Goal: Task Accomplishment & Management: Complete application form

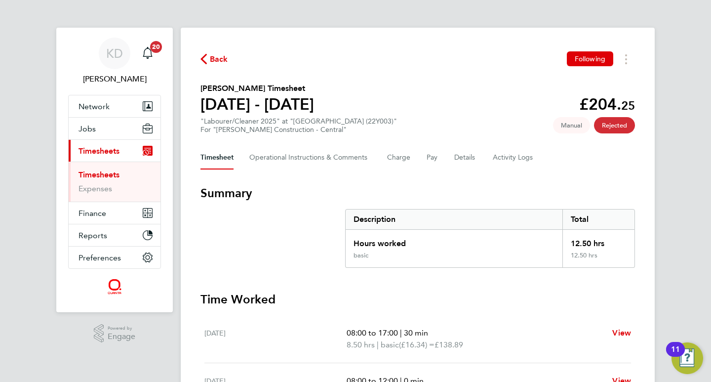
click at [106, 170] on link "Timesheets" at bounding box center [98, 174] width 41 height 9
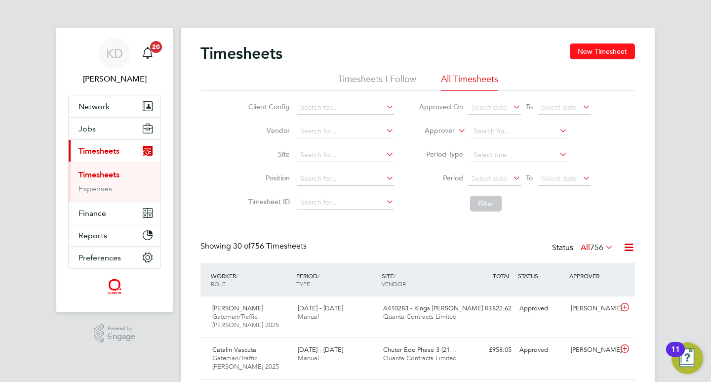
click at [608, 48] on button "New Timesheet" at bounding box center [602, 51] width 65 height 16
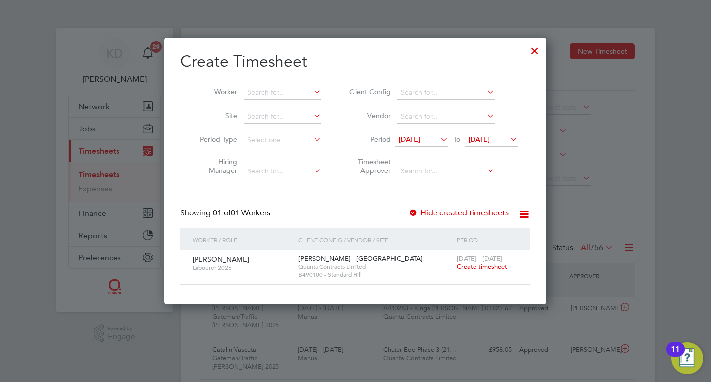
click at [477, 266] on span "Create timesheet" at bounding box center [482, 266] width 50 height 8
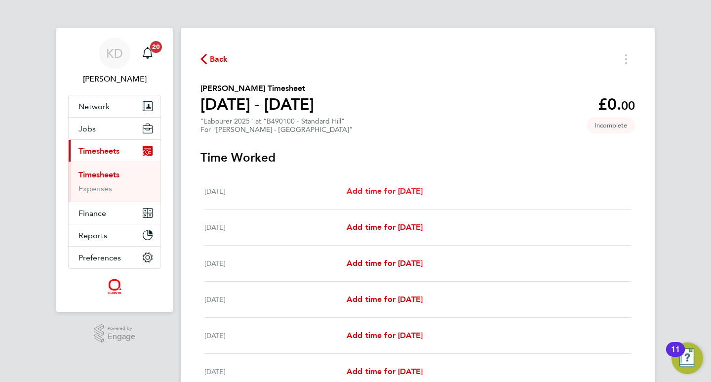
click at [423, 189] on span "Add time for [DATE]" at bounding box center [385, 190] width 76 height 9
select select "60"
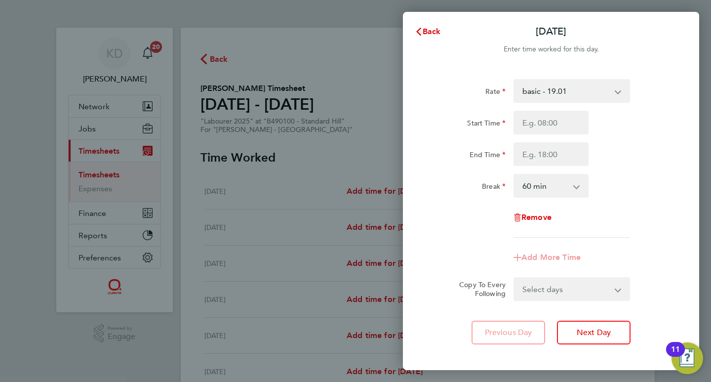
click at [615, 91] on select "basic - 19.01 overtime - 27.22" at bounding box center [565, 91] width 103 height 22
select select "60"
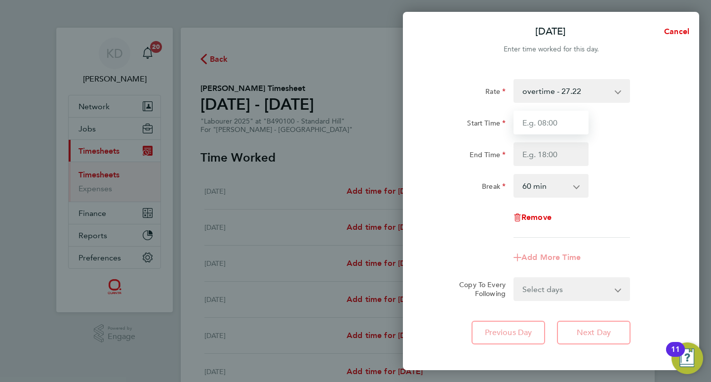
click at [530, 126] on input "Start Time" at bounding box center [550, 123] width 75 height 24
type input "07:30"
type input "13:00"
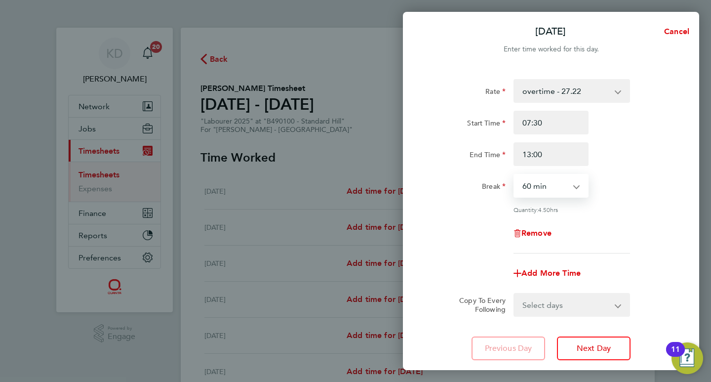
select select "0"
click at [587, 235] on app-form-button "Remove" at bounding box center [550, 233] width 75 height 8
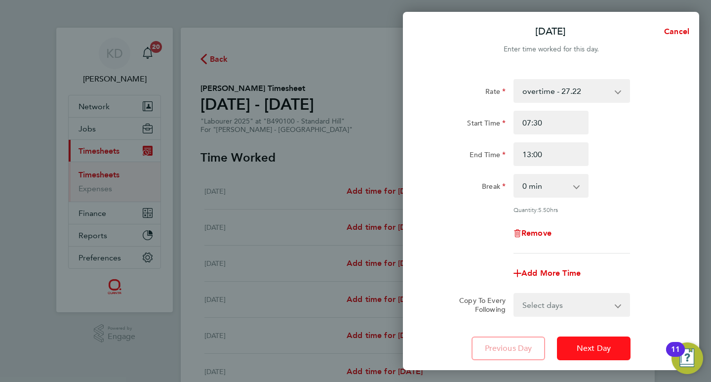
click at [601, 347] on span "Next Day" at bounding box center [594, 348] width 34 height 10
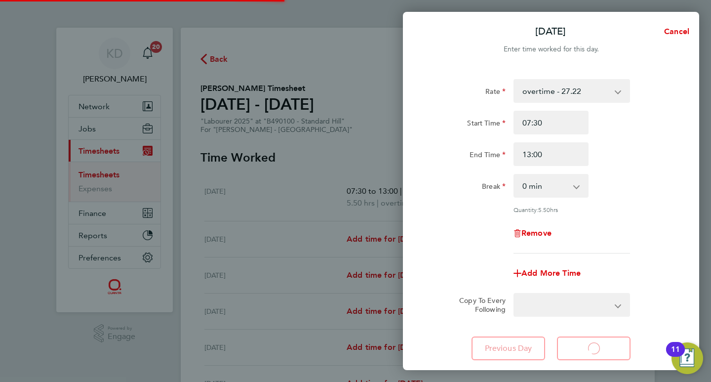
select select "60"
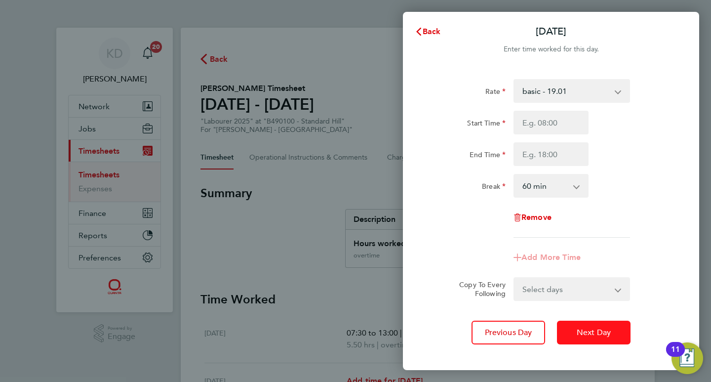
click at [602, 332] on span "Next Day" at bounding box center [594, 332] width 34 height 10
select select "60"
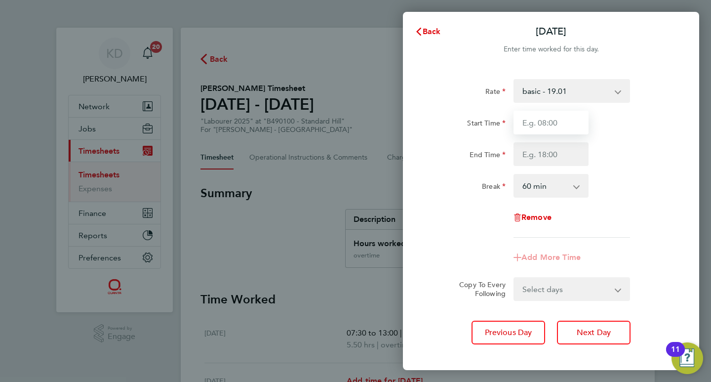
click at [562, 121] on input "Start Time" at bounding box center [550, 123] width 75 height 24
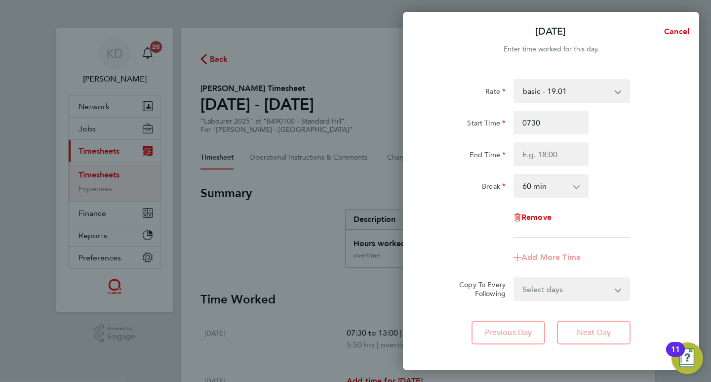
type input "07:30"
click at [549, 152] on input "End Time" at bounding box center [550, 154] width 75 height 24
type input "16:00"
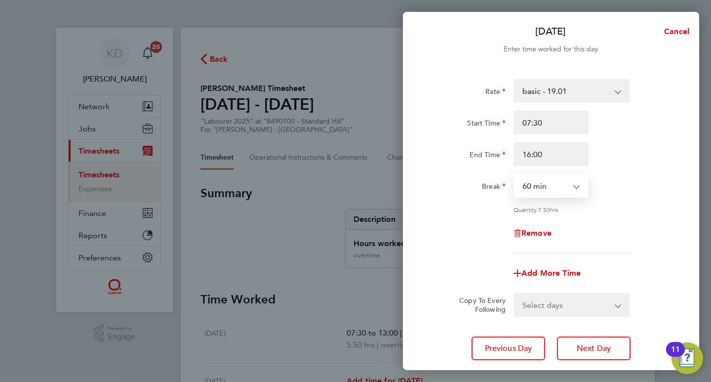
select select "30"
click at [613, 307] on select "Select days Day [DATE] [DATE] [DATE] [DATE]" at bounding box center [566, 305] width 104 height 22
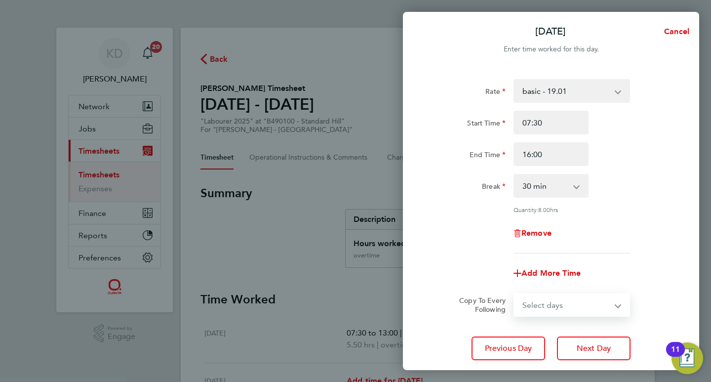
select select "DAY"
click at [514, 294] on select "Select days Day [DATE] [DATE] [DATE] [DATE]" at bounding box center [566, 305] width 104 height 22
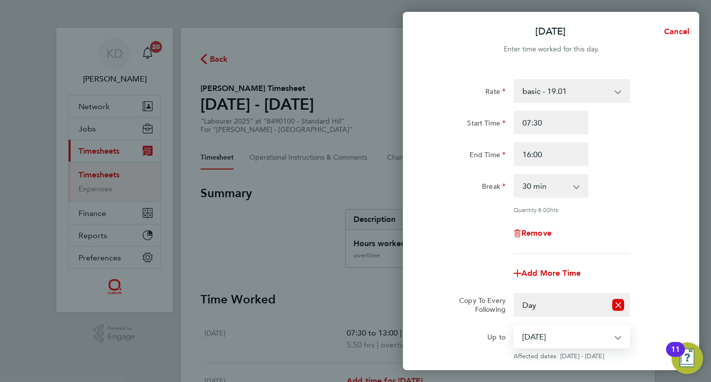
click at [547, 333] on select "[DATE] [DATE] [DATE] [DATE]" at bounding box center [565, 336] width 103 height 22
select select "[DATE]"
click at [514, 325] on select "[DATE] [DATE] [DATE] [DATE]" at bounding box center [565, 336] width 103 height 22
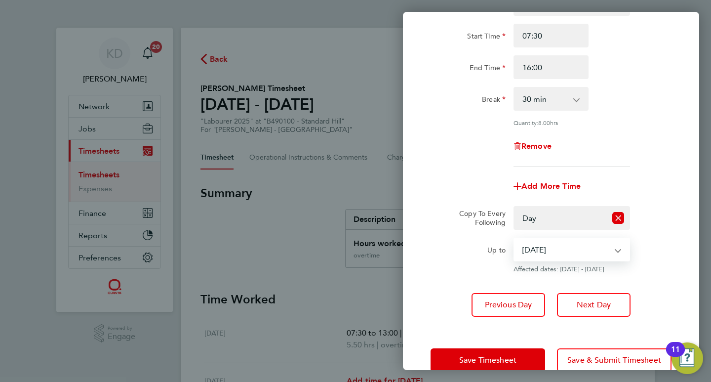
scroll to position [108, 0]
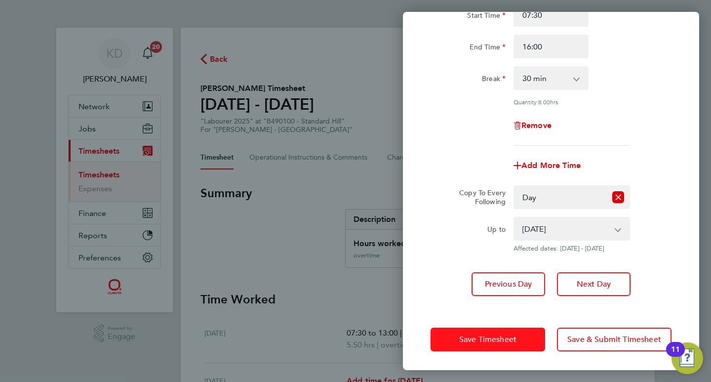
click at [480, 344] on button "Save Timesheet" at bounding box center [488, 339] width 115 height 24
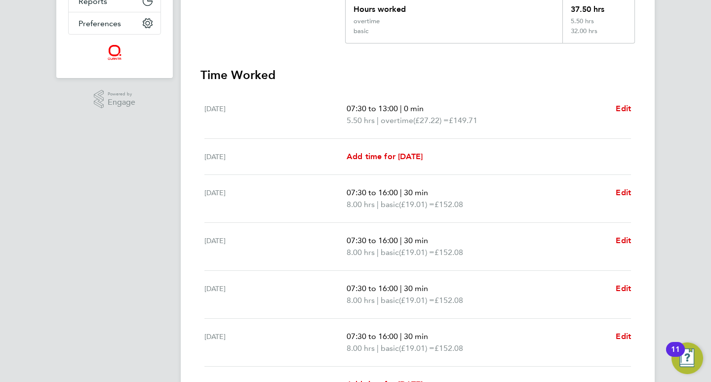
scroll to position [235, 0]
click at [623, 287] on span "Edit" at bounding box center [623, 287] width 15 height 9
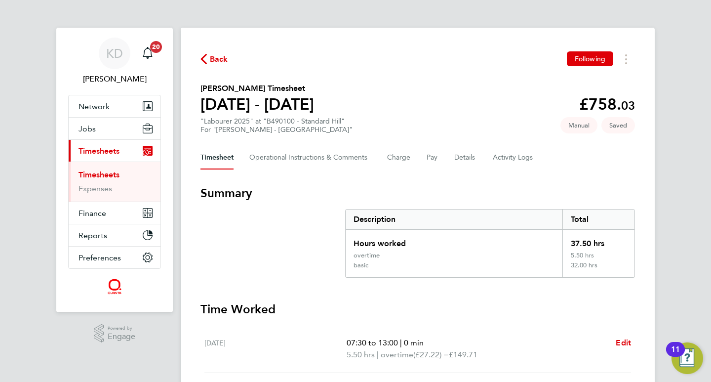
select select "30"
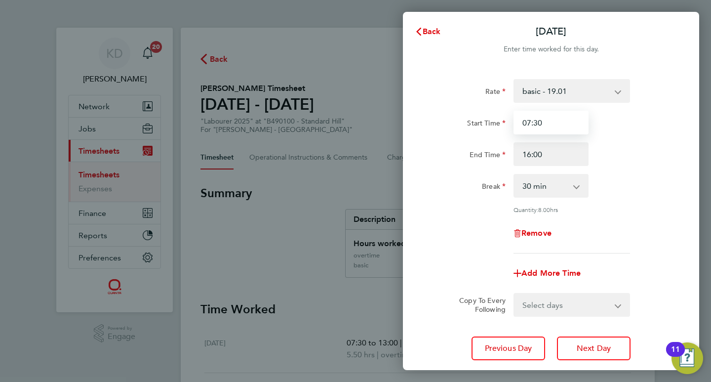
drag, startPoint x: 548, startPoint y: 118, endPoint x: 482, endPoint y: 118, distance: 65.2
click at [484, 118] on div "Start Time 07:30" at bounding box center [551, 123] width 249 height 24
type input "08:30"
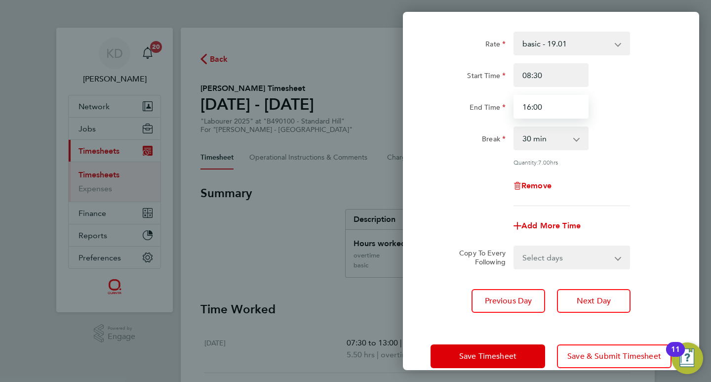
scroll to position [64, 0]
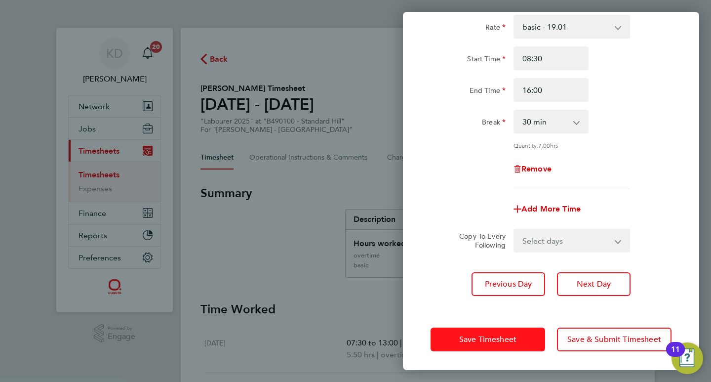
click at [462, 335] on span "Save Timesheet" at bounding box center [487, 339] width 57 height 10
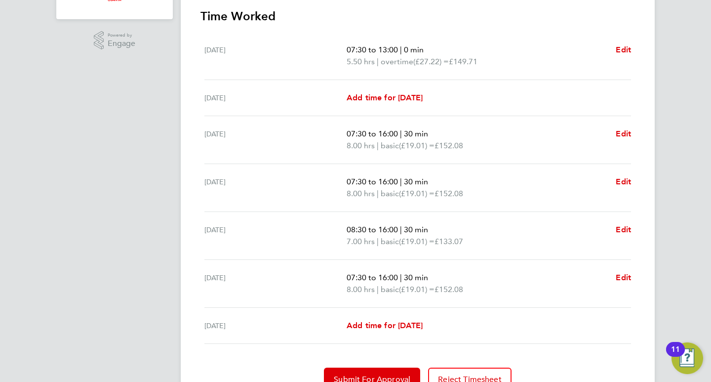
scroll to position [342, 0]
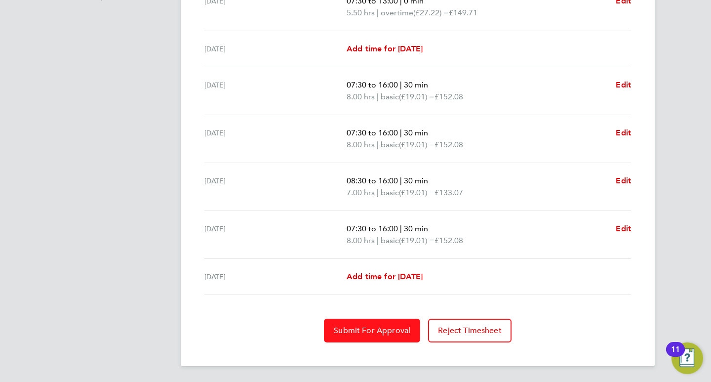
click at [361, 326] on span "Submit For Approval" at bounding box center [372, 330] width 77 height 10
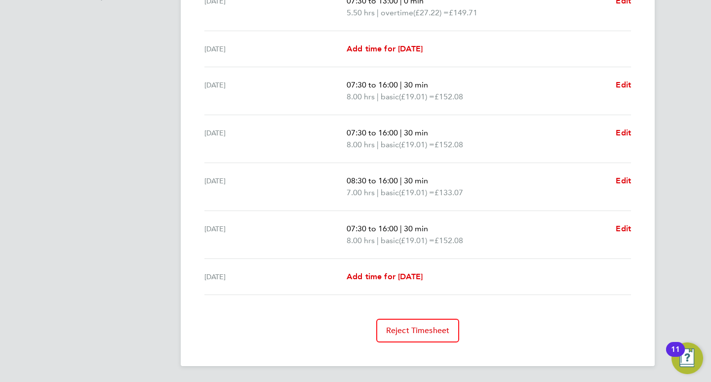
select select "30"
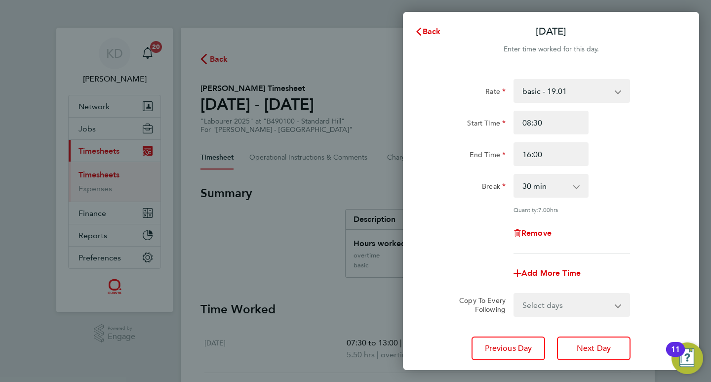
click at [95, 170] on div "Back [DATE] Enter time worked for this day. Rate basic - 19.01 overtime - 27.22…" at bounding box center [355, 191] width 711 height 382
click at [94, 174] on div "Back [DATE] Enter time worked for this day. Rate basic - 19.01 overtime - 27.22…" at bounding box center [355, 191] width 711 height 382
click at [425, 25] on button "Back" at bounding box center [428, 32] width 46 height 20
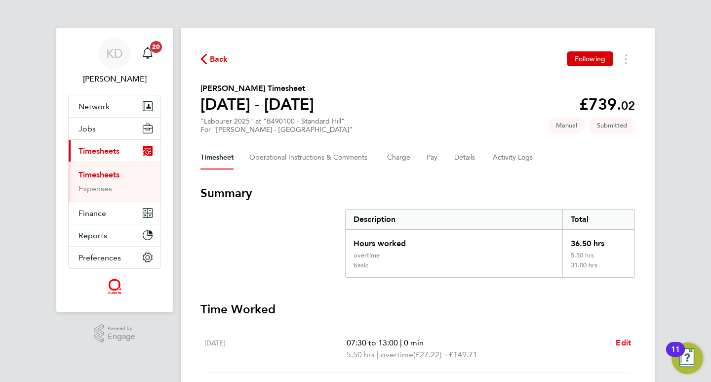
click at [108, 174] on link "Timesheets" at bounding box center [98, 174] width 41 height 9
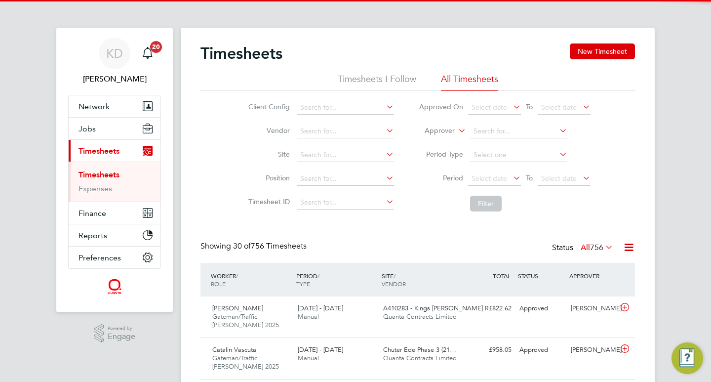
scroll to position [25, 86]
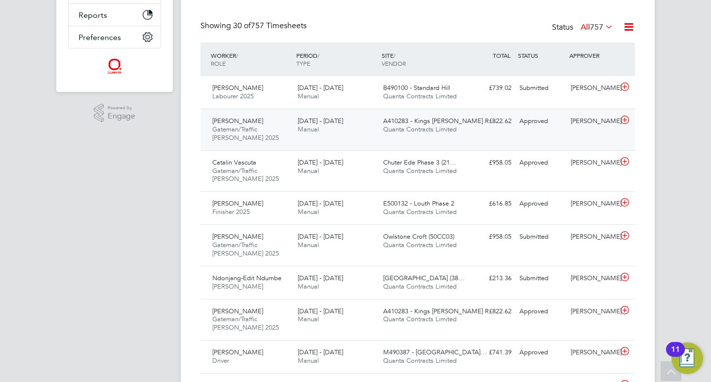
click at [312, 130] on span "Manual" at bounding box center [308, 129] width 21 height 8
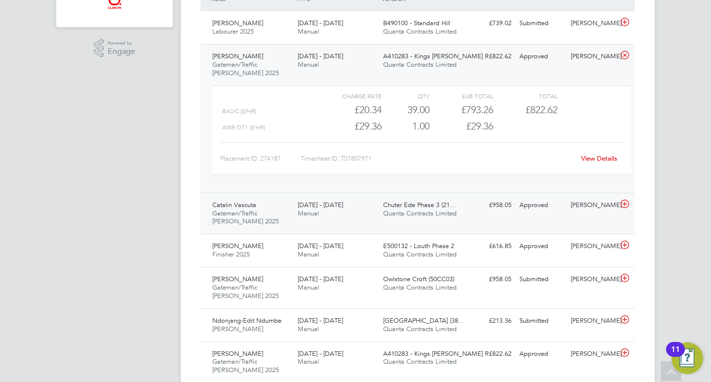
click at [275, 215] on span "Gateman/Traffic [PERSON_NAME] 2025" at bounding box center [245, 217] width 67 height 17
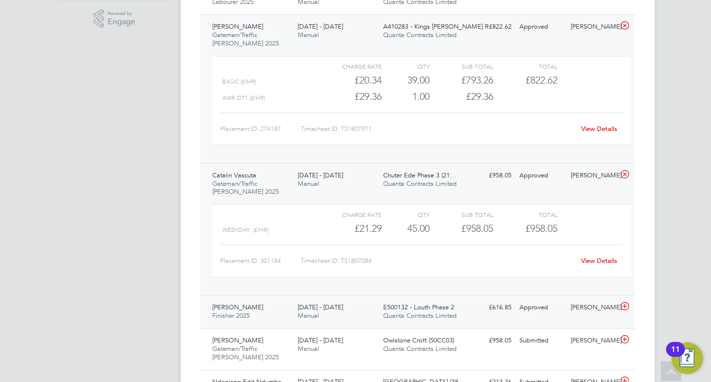
click at [390, 307] on span "E500132 - Louth Phase 2" at bounding box center [418, 307] width 71 height 8
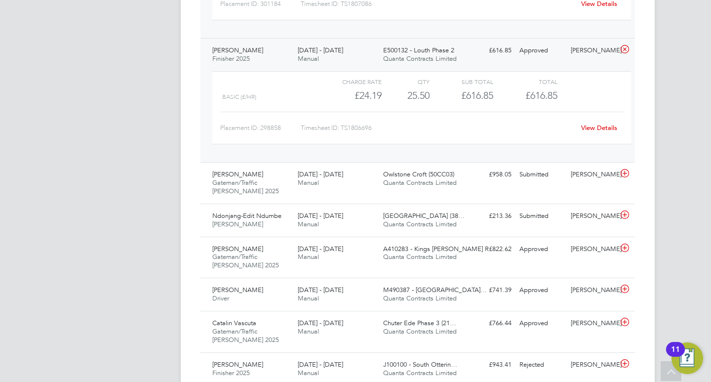
scroll to position [572, 0]
click at [235, 302] on div "Robert Brown Driver 16 - 22 Aug 2025" at bounding box center [250, 293] width 85 height 25
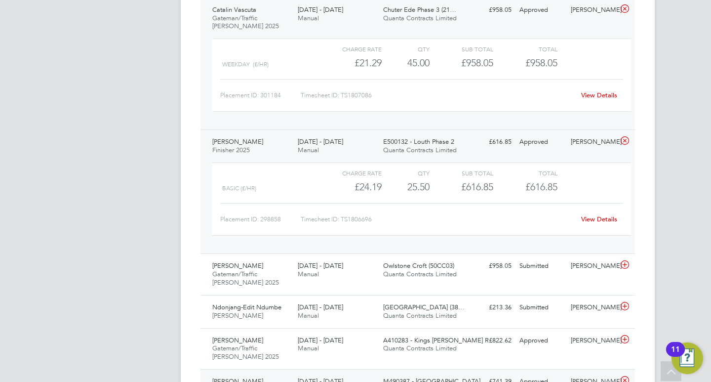
scroll to position [482, 0]
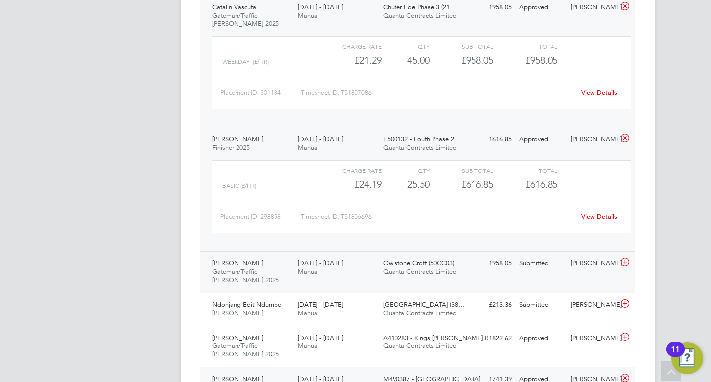
click at [271, 266] on div "Eriks Andza Gateman/Traffic Marshall 2025 16 - 22 Aug 2025" at bounding box center [250, 271] width 85 height 33
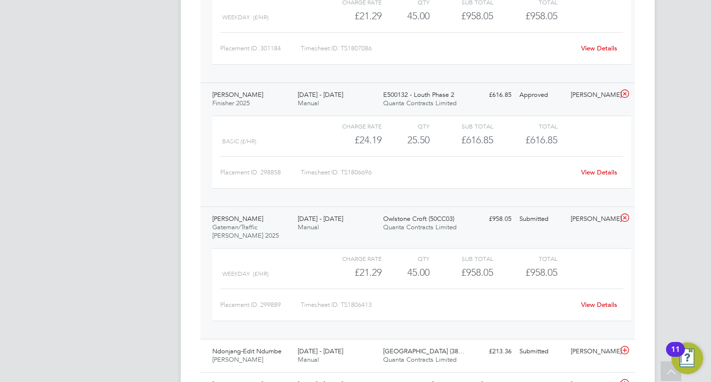
scroll to position [579, 0]
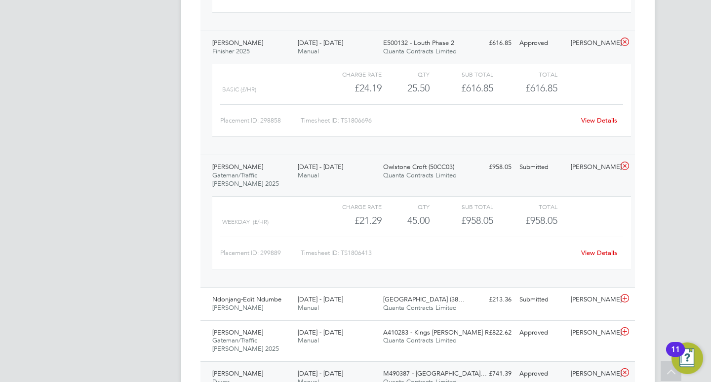
click at [594, 250] on link "View Details" at bounding box center [599, 252] width 36 height 8
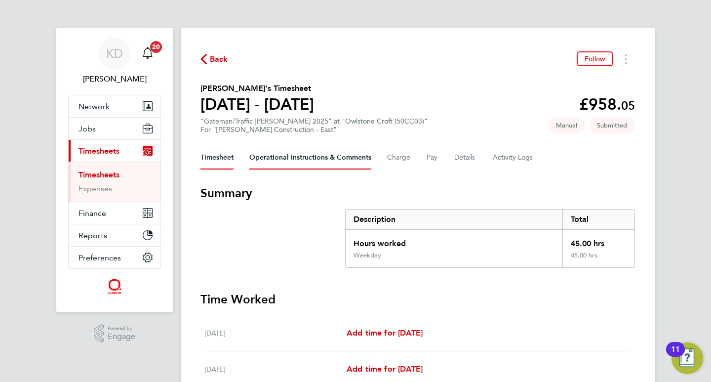
click at [328, 160] on Comments-tab "Operational Instructions & Comments" at bounding box center [310, 158] width 122 height 24
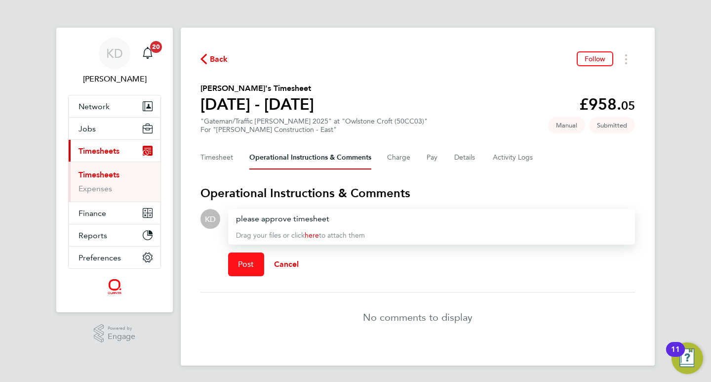
click at [253, 256] on button "Post" at bounding box center [246, 264] width 36 height 24
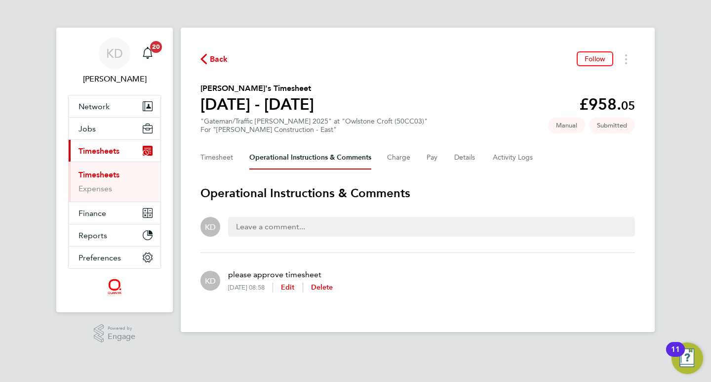
click at [214, 59] on span "Back" at bounding box center [219, 59] width 18 height 12
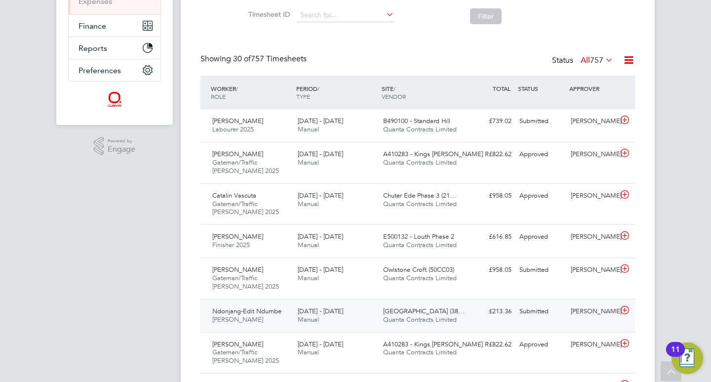
click at [486, 311] on div "£213.36 Submitted" at bounding box center [489, 311] width 51 height 16
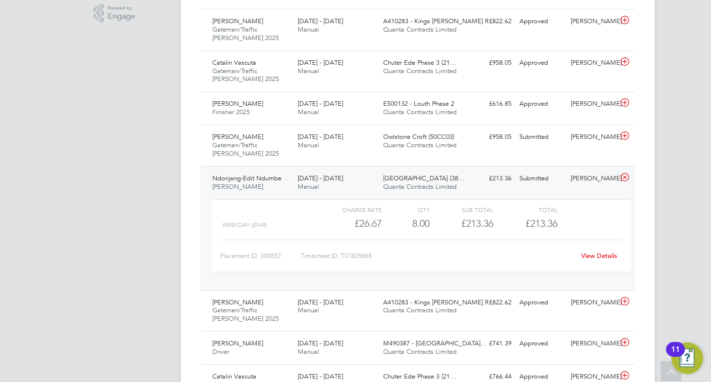
click at [590, 251] on link "View Details" at bounding box center [599, 255] width 36 height 8
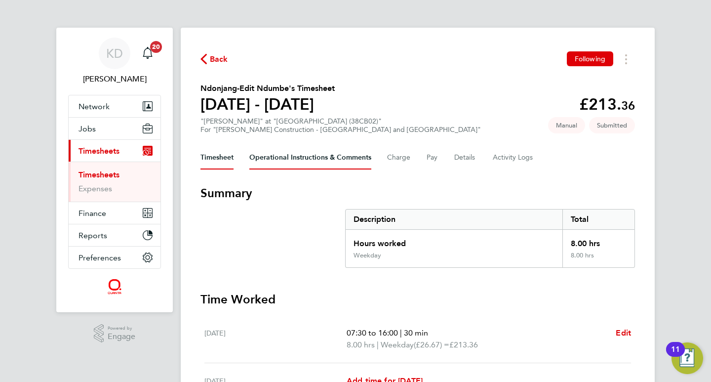
click at [349, 154] on Comments-tab "Operational Instructions & Comments" at bounding box center [310, 158] width 122 height 24
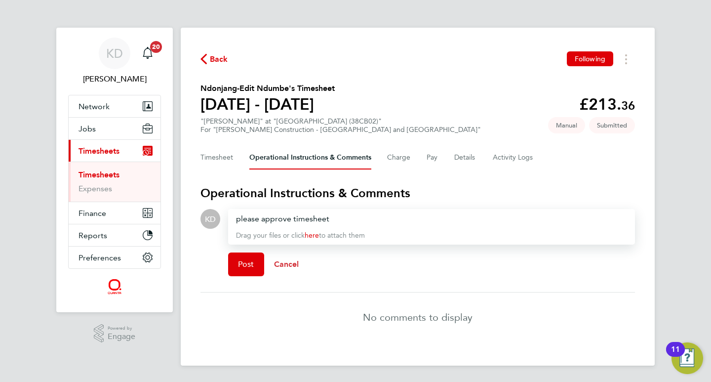
click at [265, 271] on button "Cancel" at bounding box center [286, 264] width 45 height 24
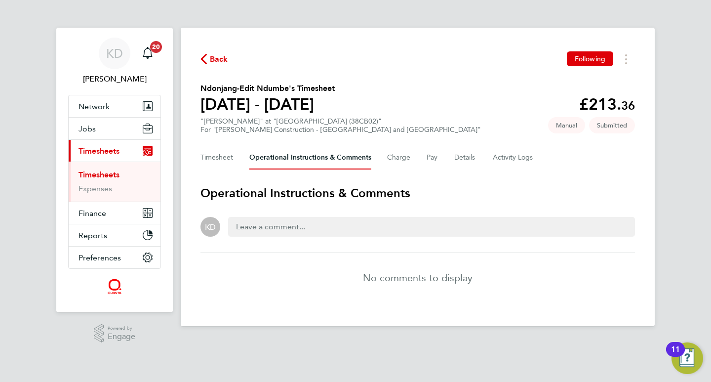
click at [278, 226] on div at bounding box center [431, 227] width 407 height 20
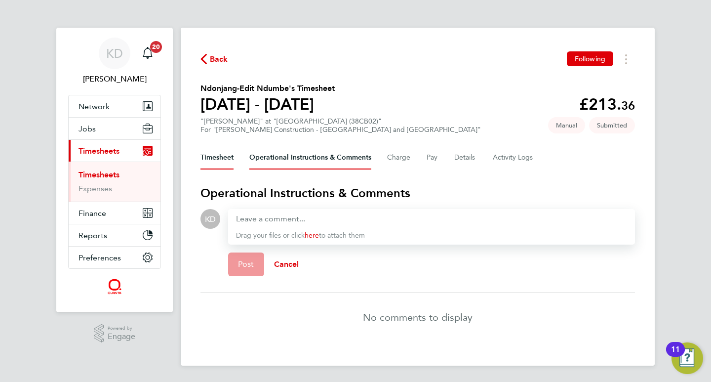
click at [210, 153] on button "Timesheet" at bounding box center [216, 158] width 33 height 24
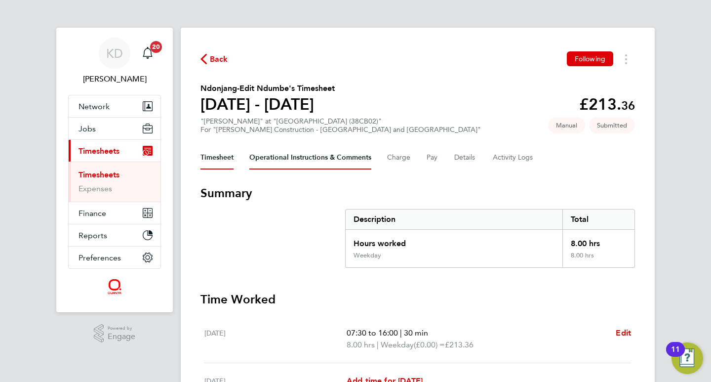
click at [301, 158] on Comments-tab "Operational Instructions & Comments" at bounding box center [310, 158] width 122 height 24
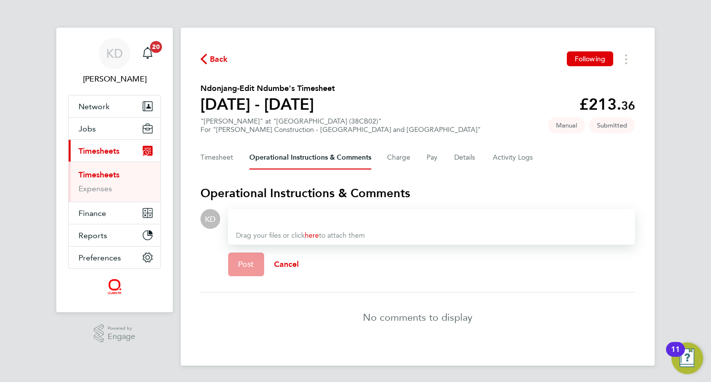
click at [286, 224] on div at bounding box center [431, 219] width 391 height 12
click at [249, 265] on span "Post" at bounding box center [246, 264] width 16 height 10
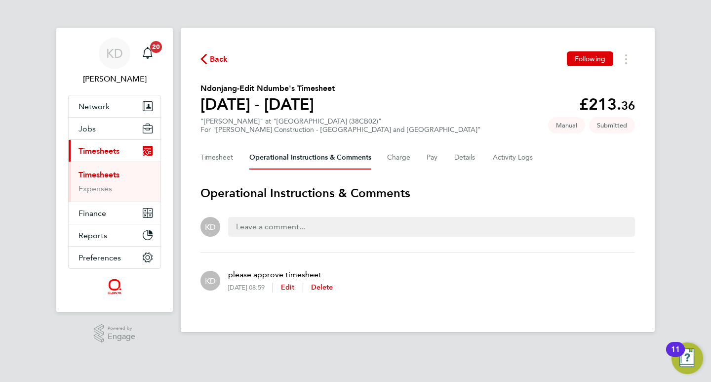
click at [218, 51] on div "Back Following" at bounding box center [417, 58] width 434 height 15
click at [218, 53] on span "Back" at bounding box center [219, 59] width 18 height 12
